Goal: Information Seeking & Learning: Learn about a topic

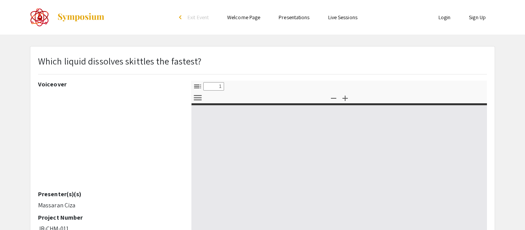
select select "custom"
type input "0"
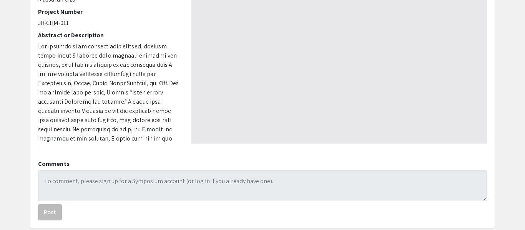
select select "auto"
type input "1"
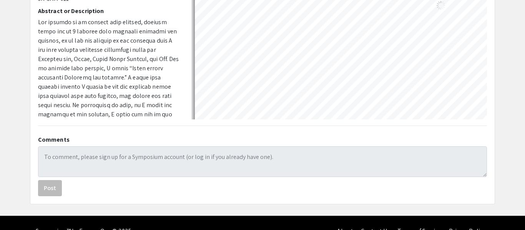
scroll to position [230, 0]
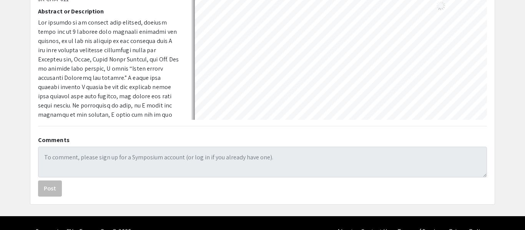
select select "auto"
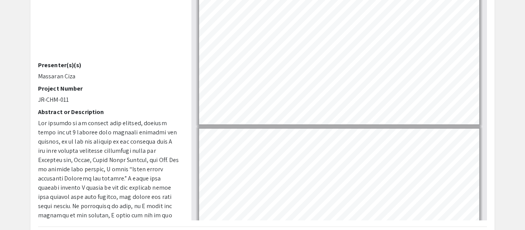
scroll to position [0, 0]
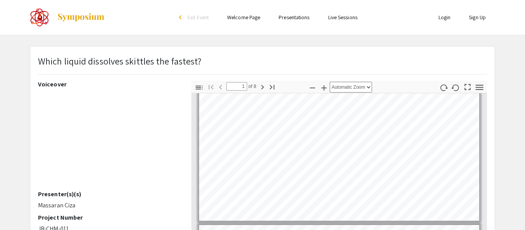
type input "2"
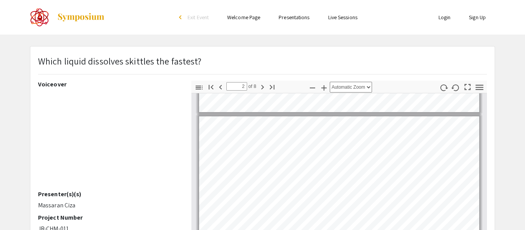
scroll to position [144, 0]
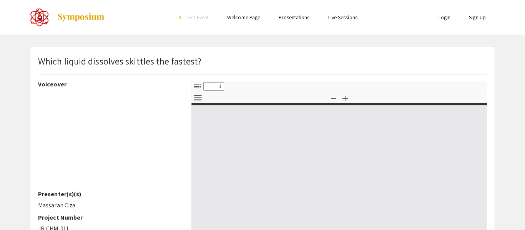
select select "custom"
type input "0"
select select "custom"
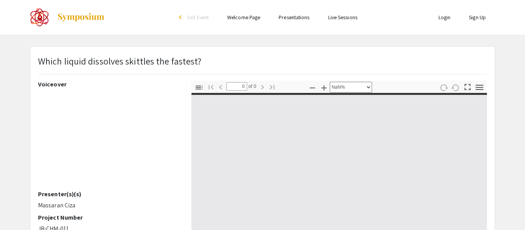
type input "1"
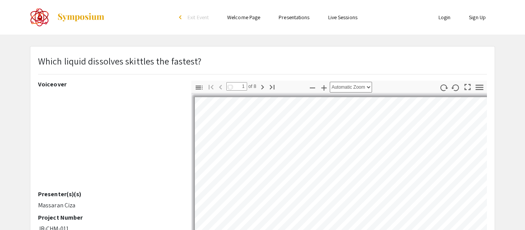
select select "auto"
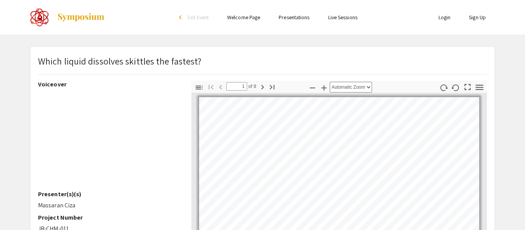
scroll to position [1, 0]
click at [269, 43] on div "Skip navigation arrow_back_ios Exit Event Welcome Page Presentations Live Sessi…" at bounding box center [262, 223] width 525 height 446
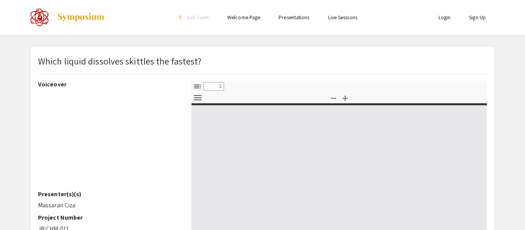
select select "custom"
type input "0"
select select "custom"
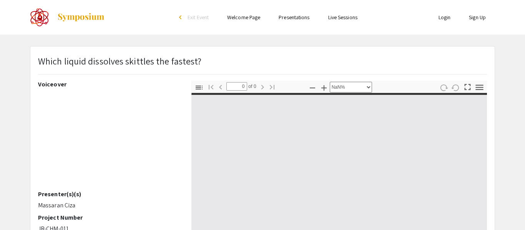
type input "1"
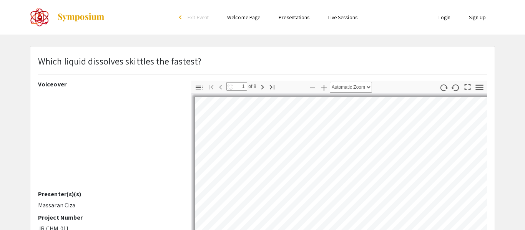
select select "auto"
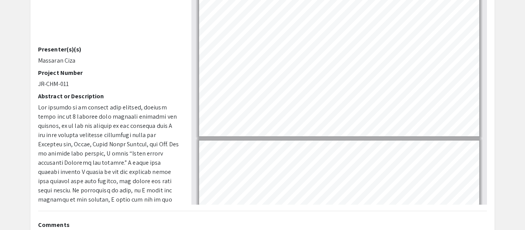
scroll to position [783, 0]
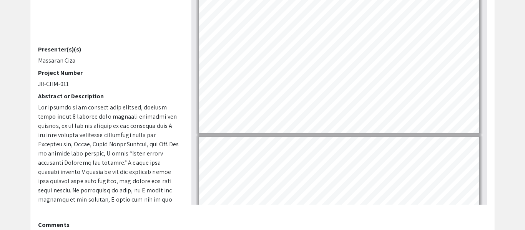
type input "8"
